Goal: Information Seeking & Learning: Learn about a topic

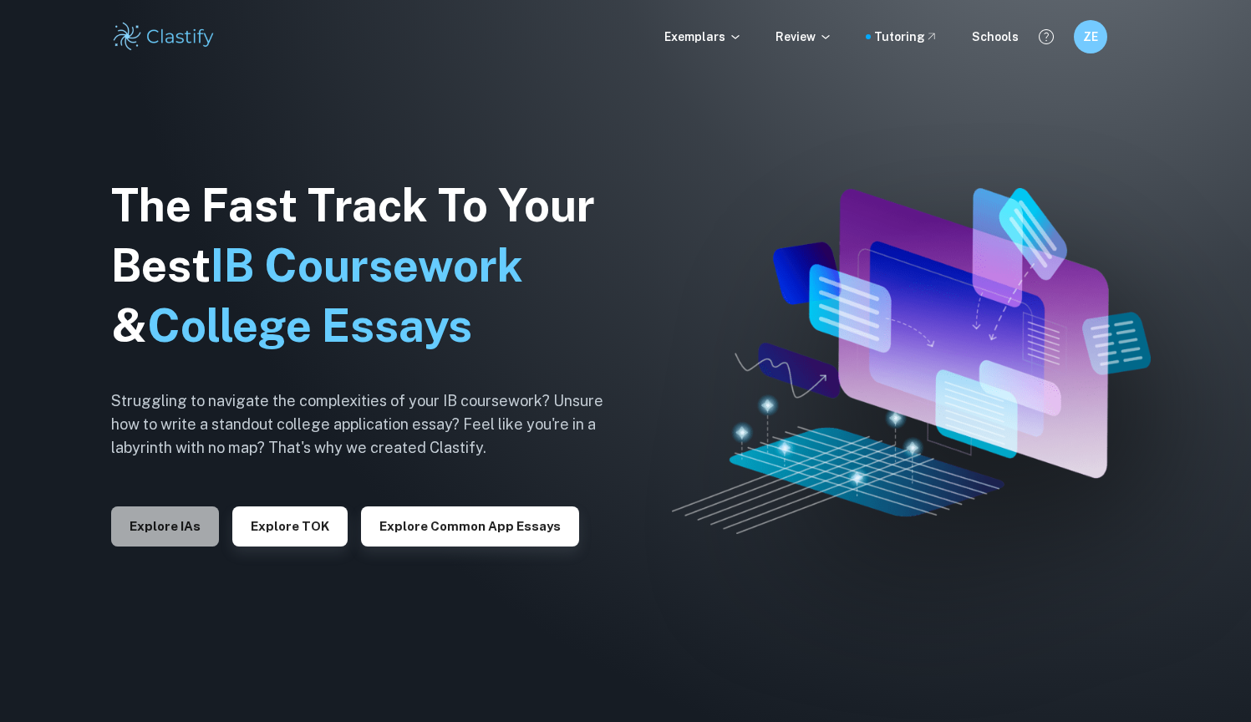
click at [165, 513] on button "Explore IAs" at bounding box center [165, 526] width 108 height 40
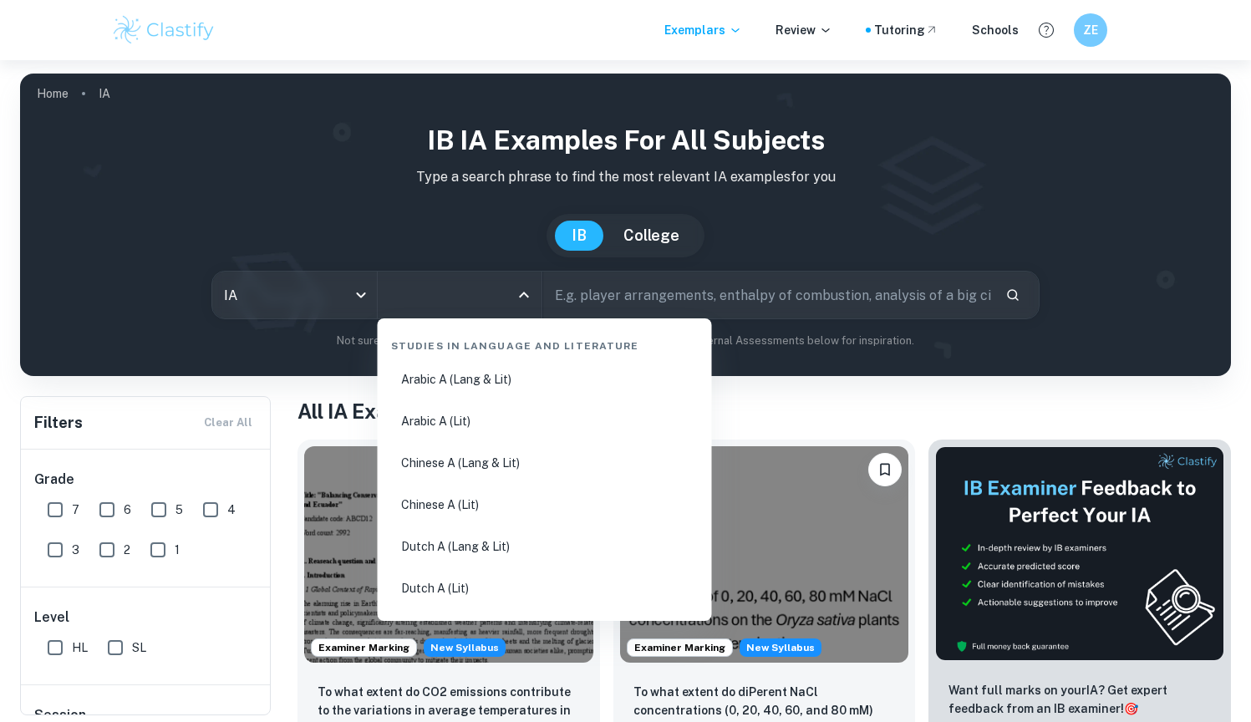
click at [437, 295] on input "All Subjects" at bounding box center [447, 295] width 124 height 32
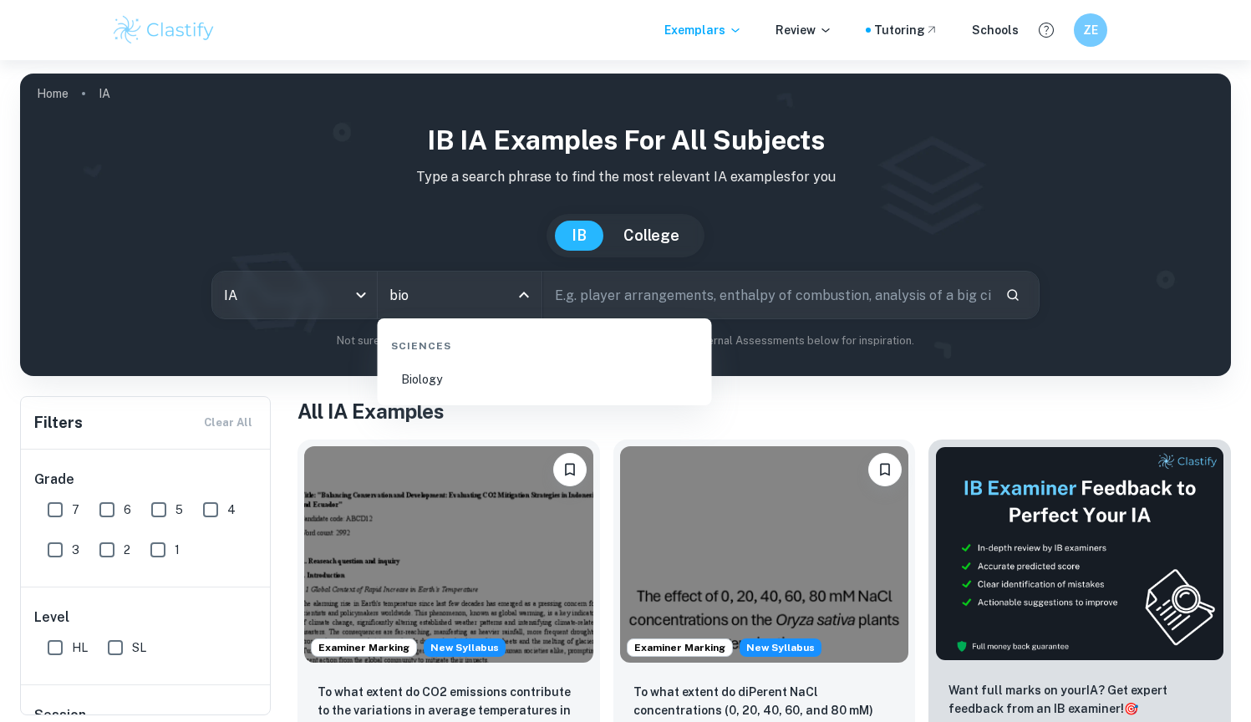
click at [425, 373] on li "Biology" at bounding box center [544, 379] width 321 height 38
type input "Biology"
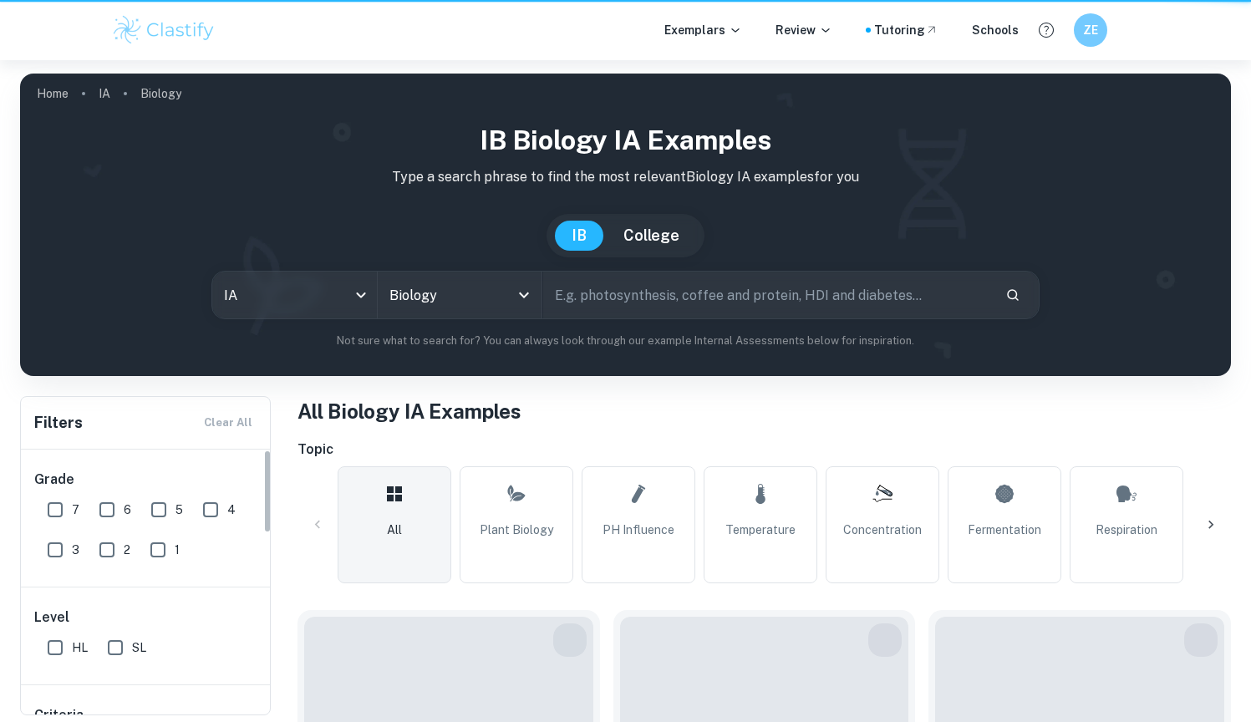
drag, startPoint x: 81, startPoint y: 469, endPoint x: 52, endPoint y: 505, distance: 47.0
click at [52, 505] on input "7" at bounding box center [54, 509] width 33 height 33
checkbox input "true"
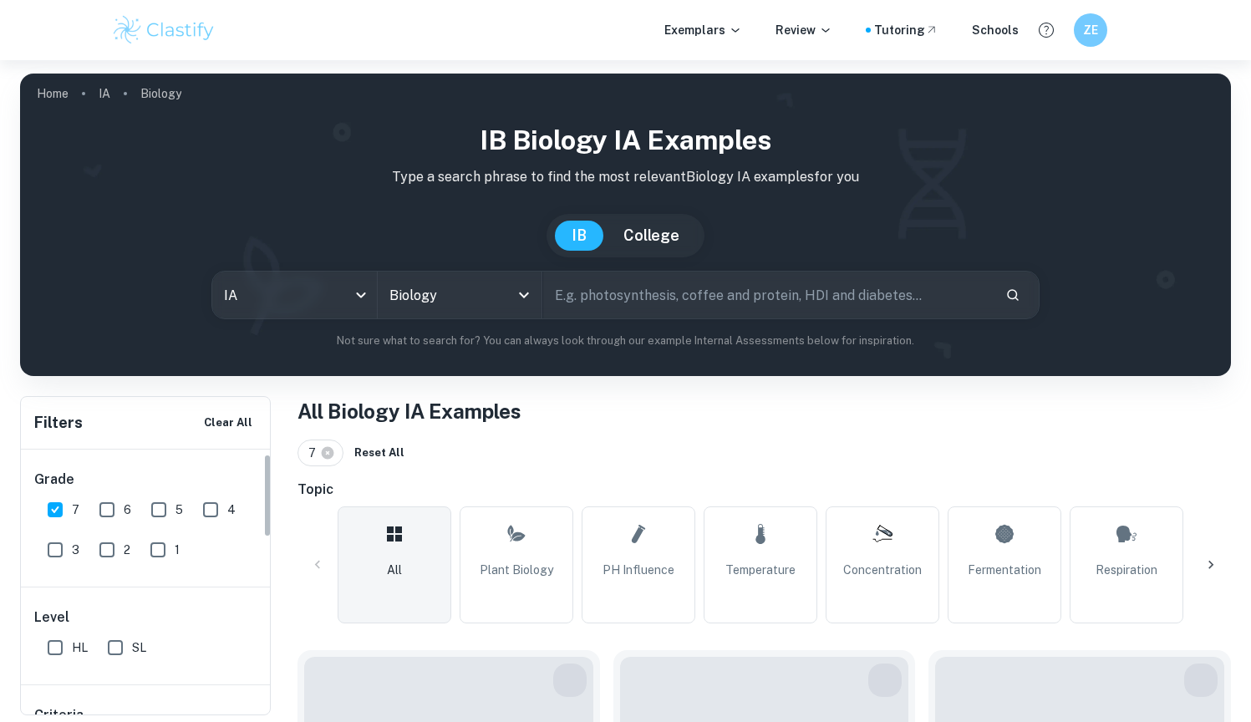
scroll to position [126, 0]
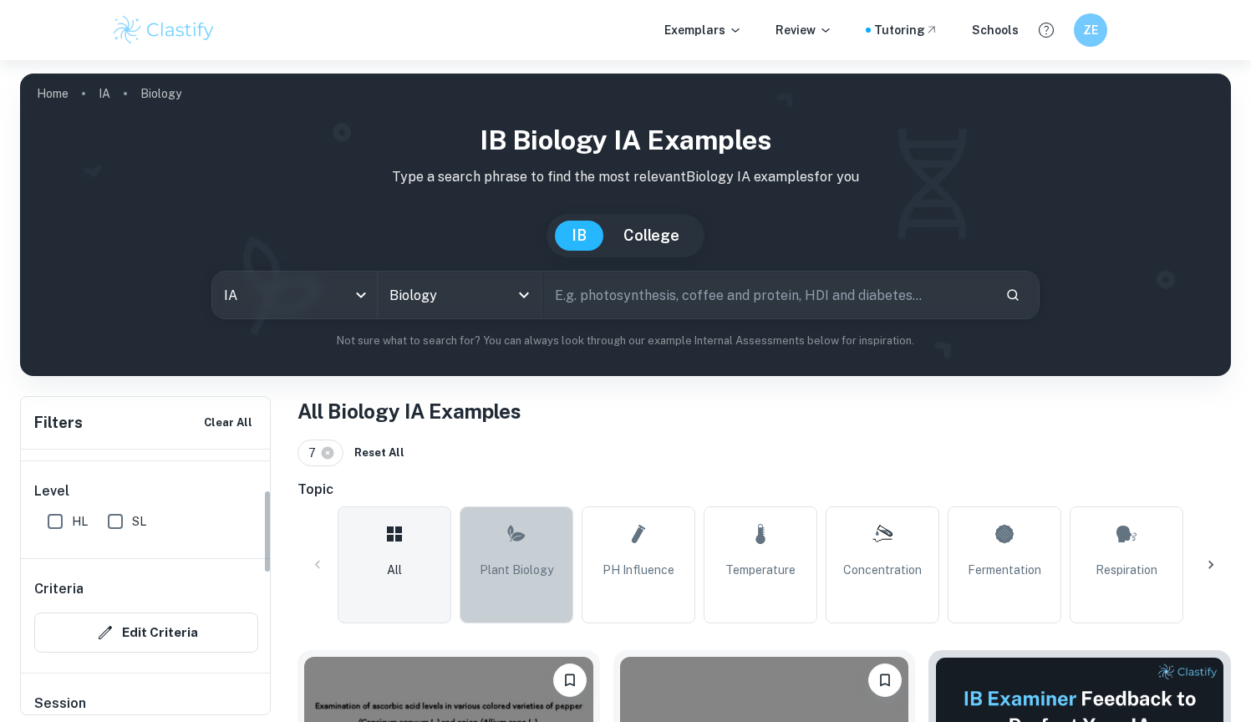
click at [490, 553] on link "Plant Biology" at bounding box center [516, 564] width 114 height 117
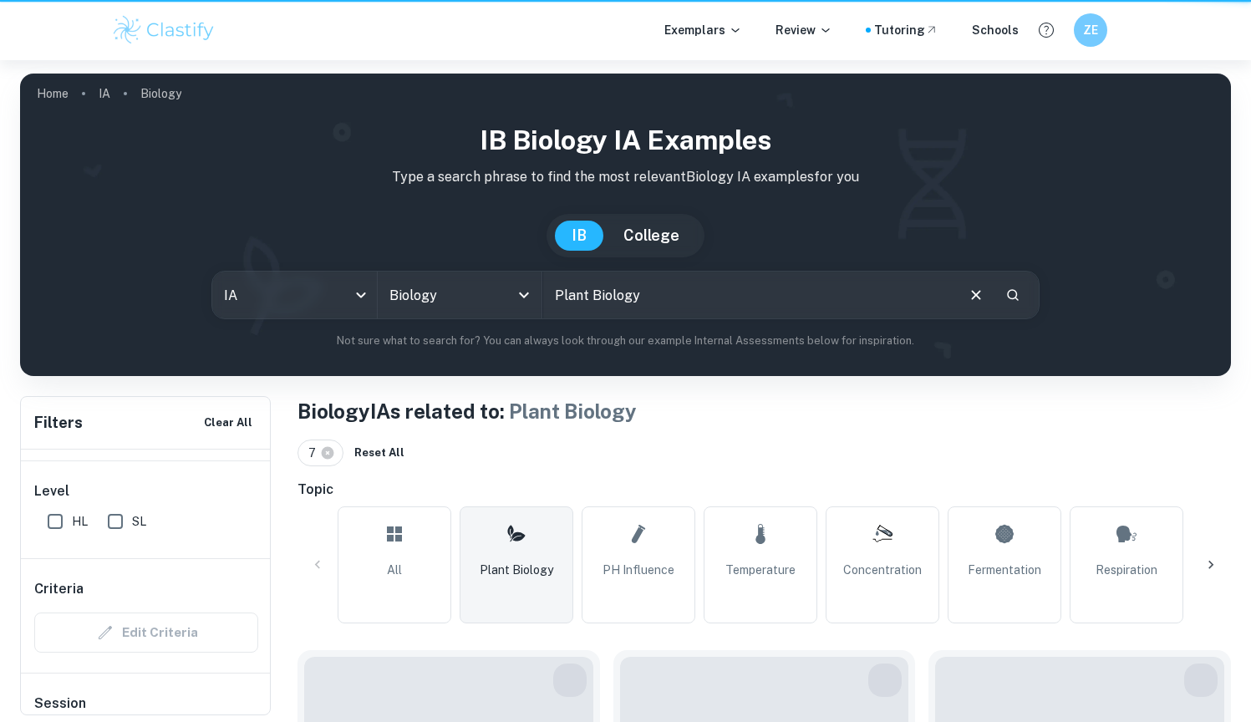
type input "Plant Biology"
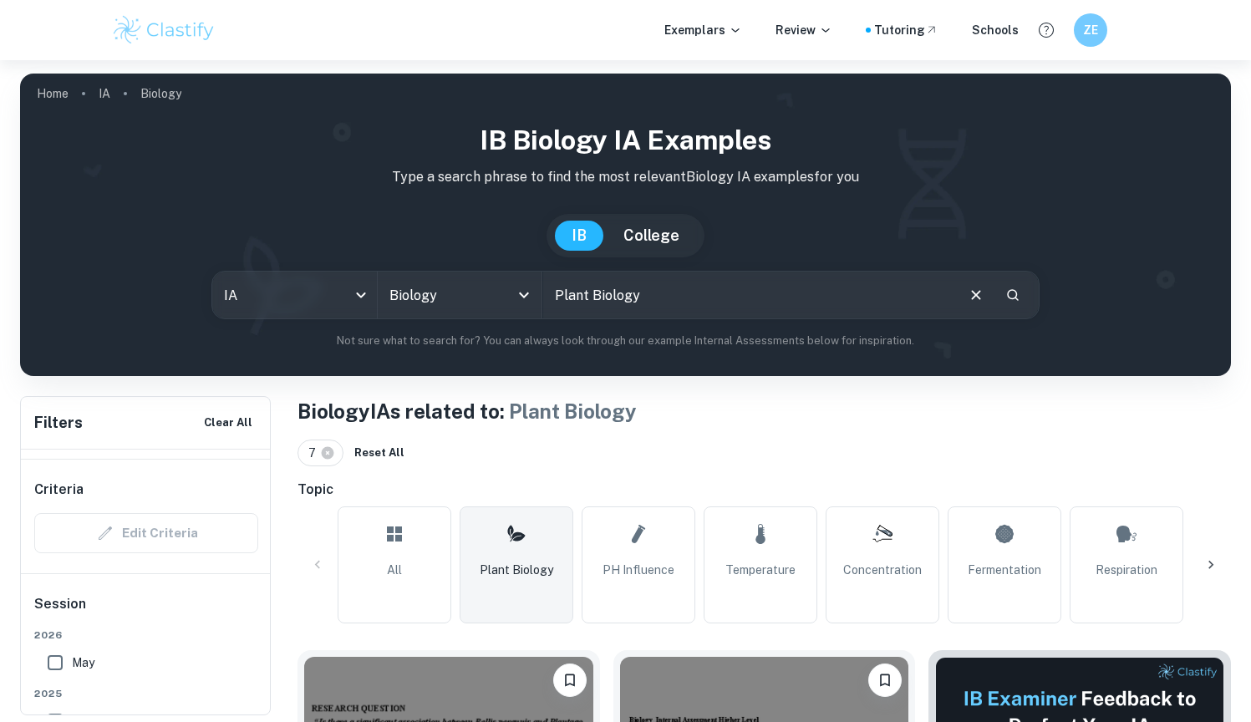
scroll to position [295, 0]
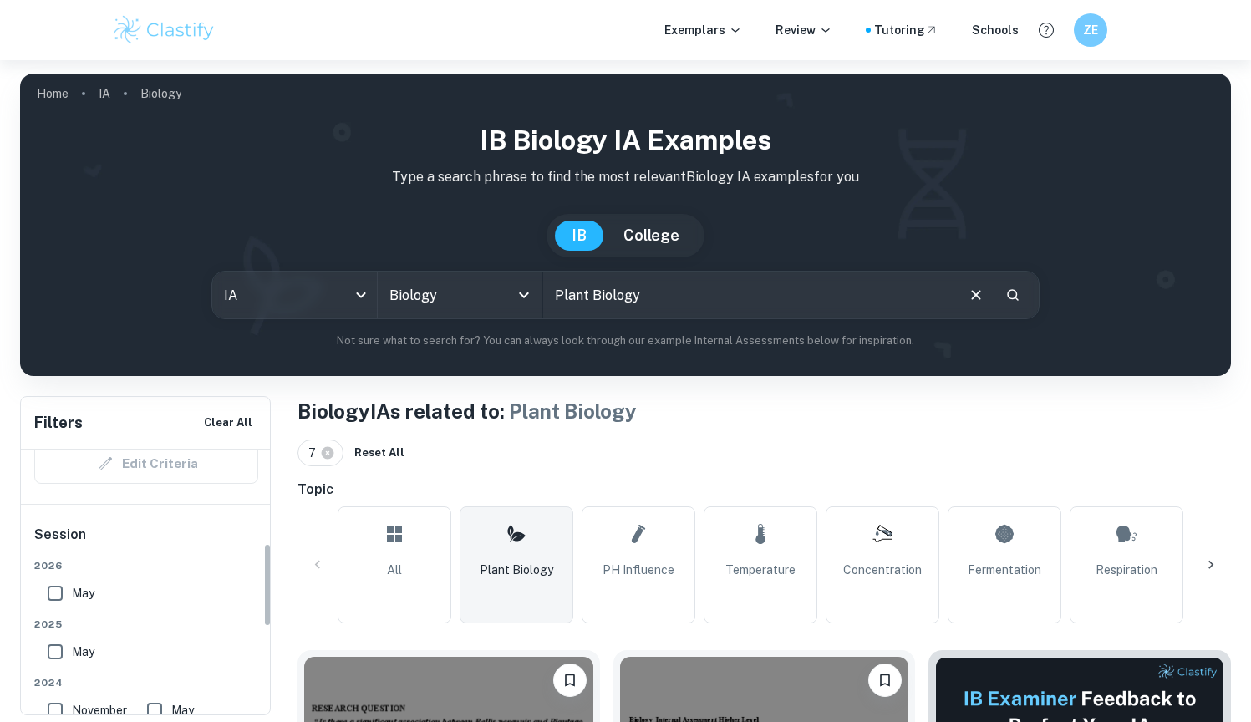
click at [83, 648] on span "May" at bounding box center [83, 651] width 23 height 18
click at [72, 648] on input "May" at bounding box center [54, 651] width 33 height 33
checkbox input "true"
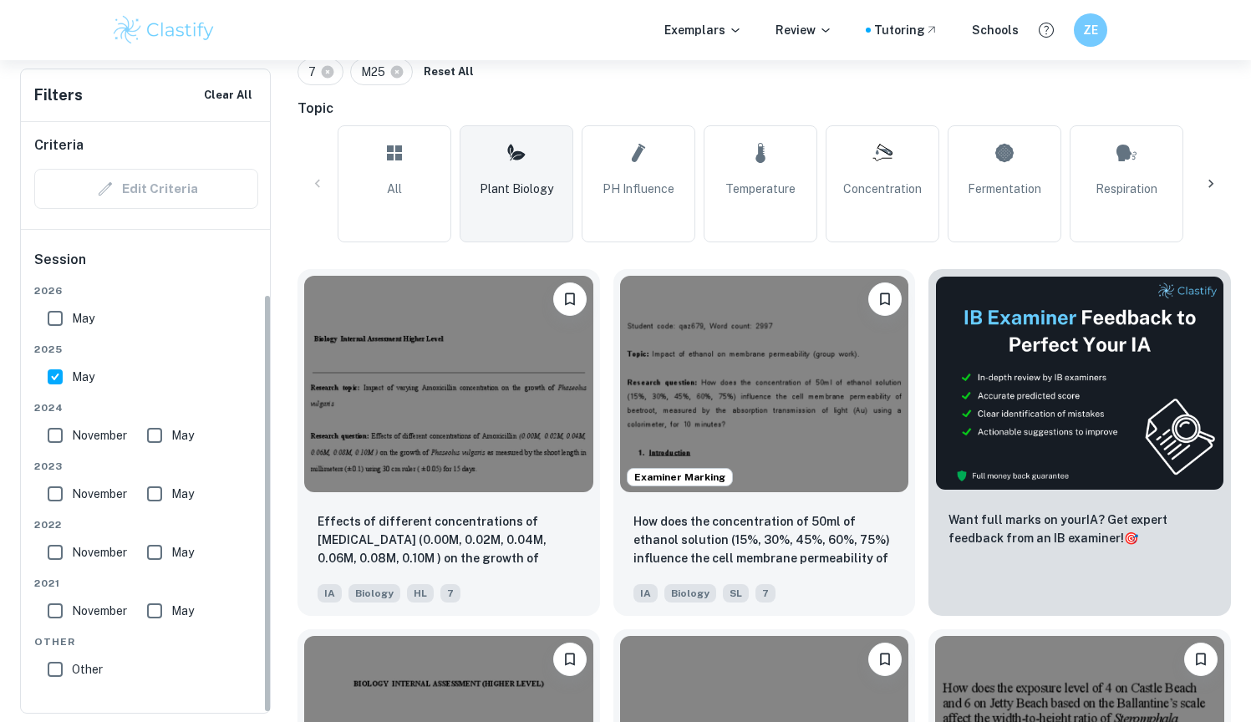
scroll to position [382, 0]
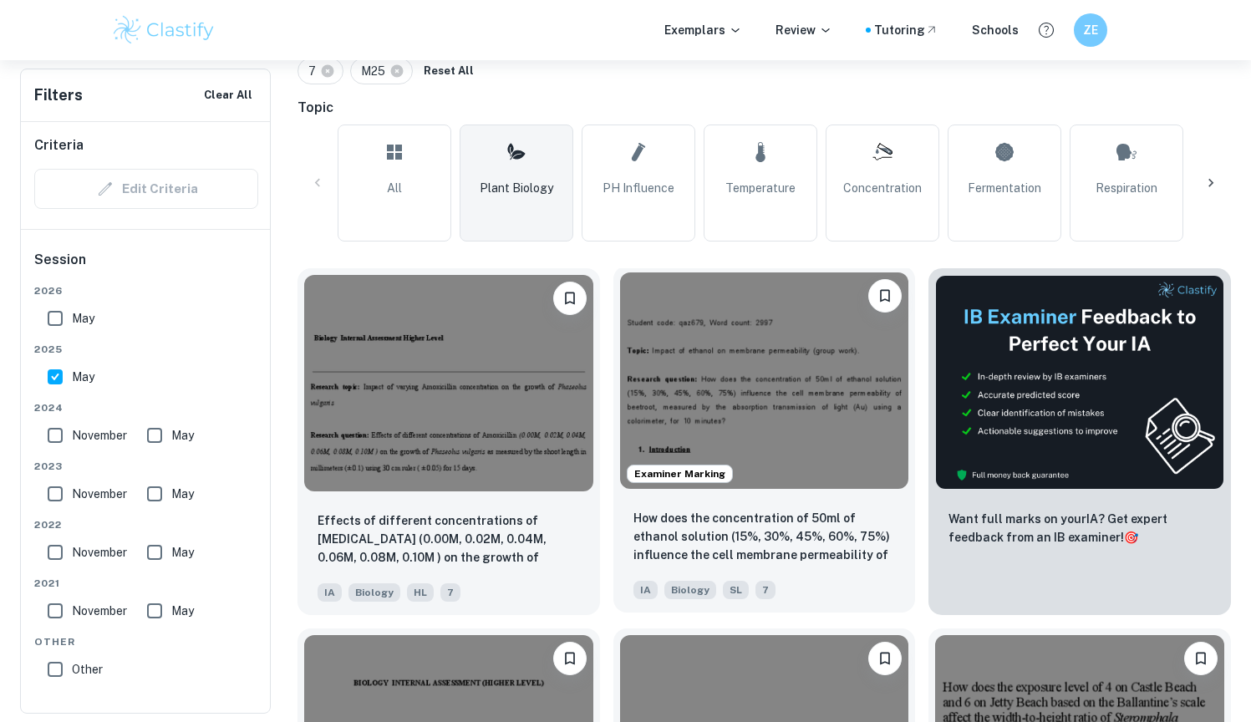
click at [768, 555] on p "How does the concentration of 50ml of ethanol solution (15%, 30%, 45%, 60%, 75%…" at bounding box center [764, 537] width 262 height 57
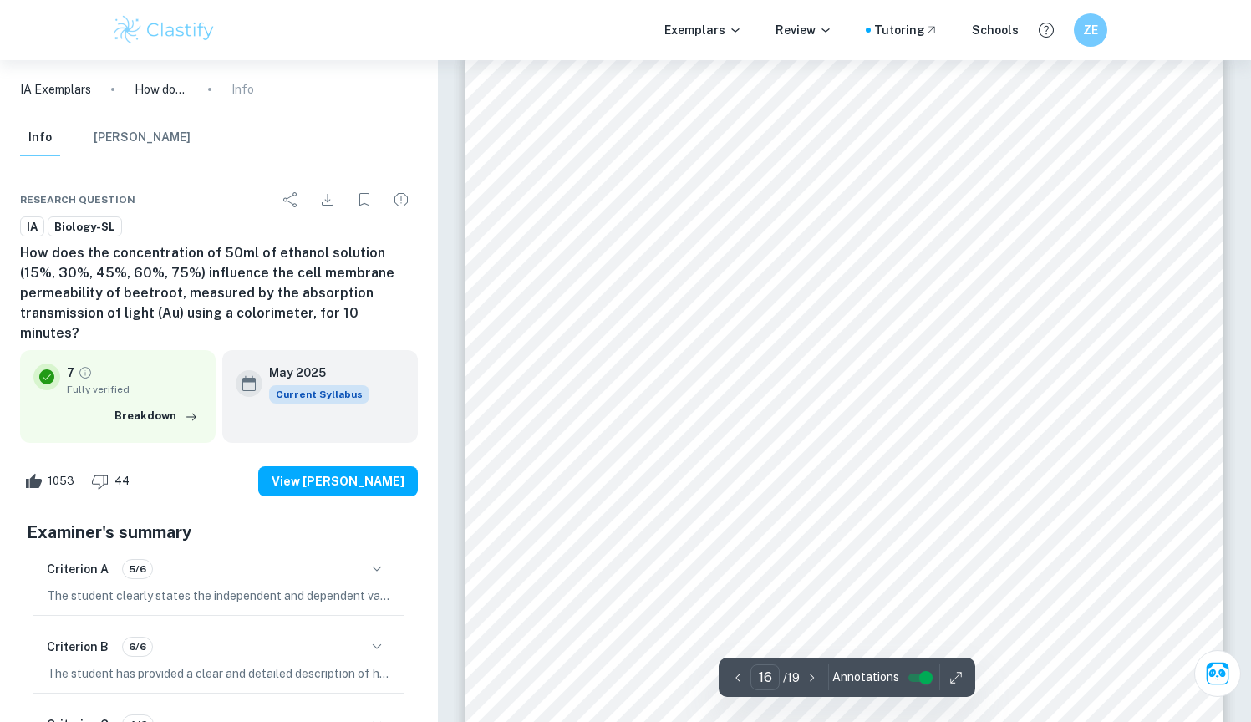
scroll to position [16103, 0]
type input "15"
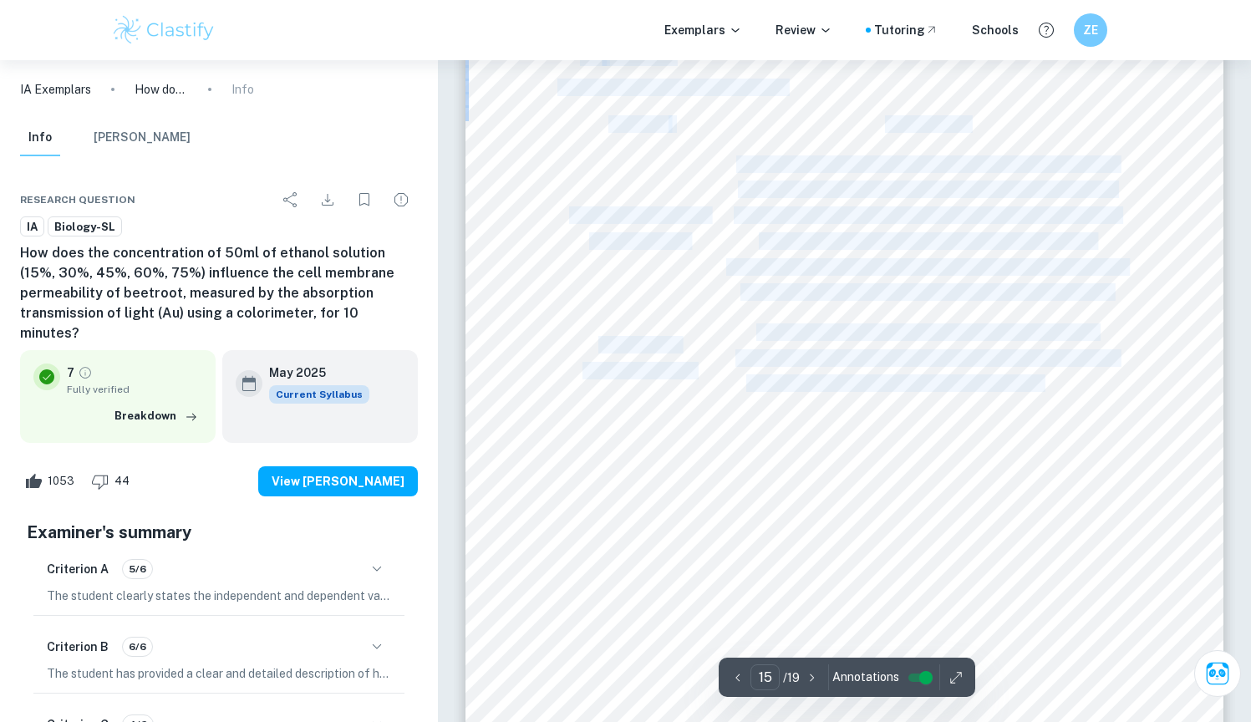
drag, startPoint x: 585, startPoint y: 340, endPoint x: 1048, endPoint y: 386, distance: 465.9
click at [1047, 386] on div "9 5. Evaluation 5.1 Strengths Table 6. Strengths of the work Strength Explanati…" at bounding box center [844, 429] width 758 height 1072
drag, startPoint x: 1048, startPoint y: 386, endPoint x: 1113, endPoint y: 376, distance: 65.1
click at [1048, 385] on span "conclusions, increasing the reliability of the data." at bounding box center [926, 383] width 360 height 15
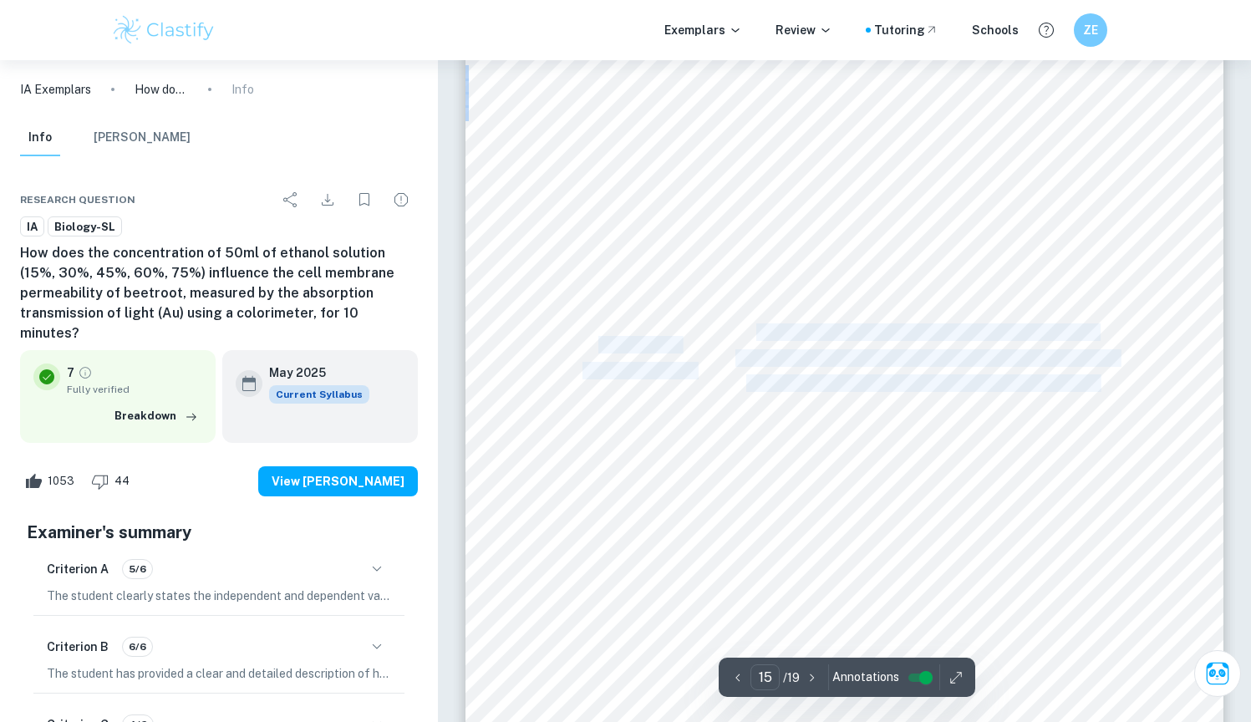
drag, startPoint x: 1103, startPoint y: 390, endPoint x: 602, endPoint y: 342, distance: 502.7
click at [602, 342] on div "9 5. Evaluation 5.1 Strengths Table 6. Strengths of the work Strength Explanati…" at bounding box center [844, 429] width 758 height 1072
copy div "Conducting numerous trials Repeating the experiment 5 times significantly decre…"
